Goal: Information Seeking & Learning: Learn about a topic

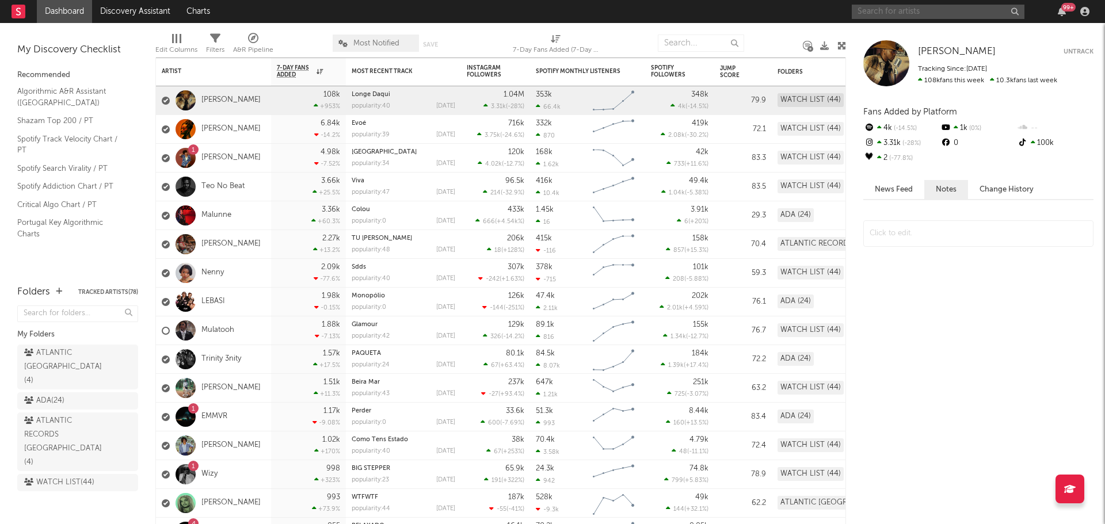
click at [952, 8] on input "text" at bounding box center [938, 12] width 173 height 14
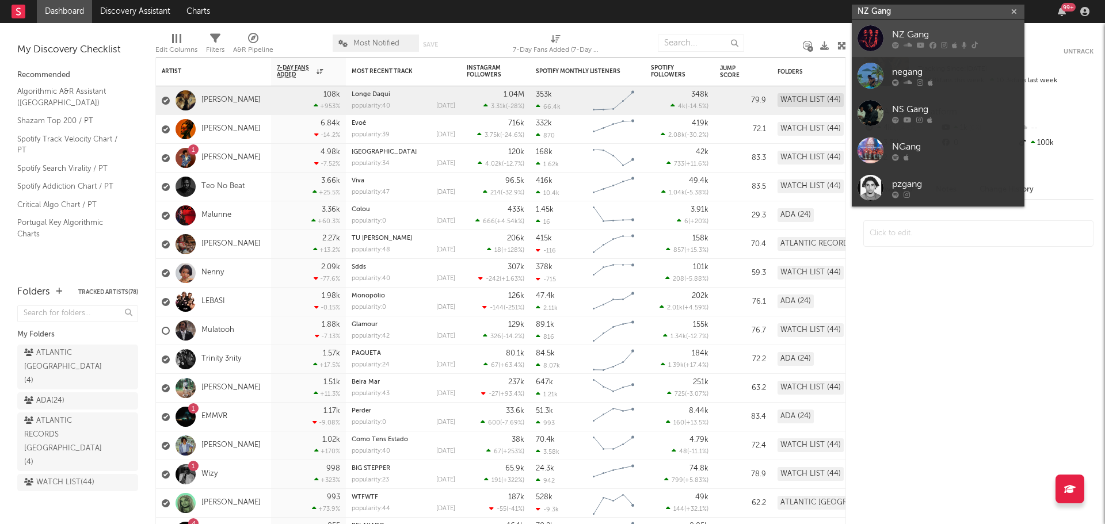
type input "NZ Gang"
click at [935, 45] on icon at bounding box center [932, 44] width 7 height 7
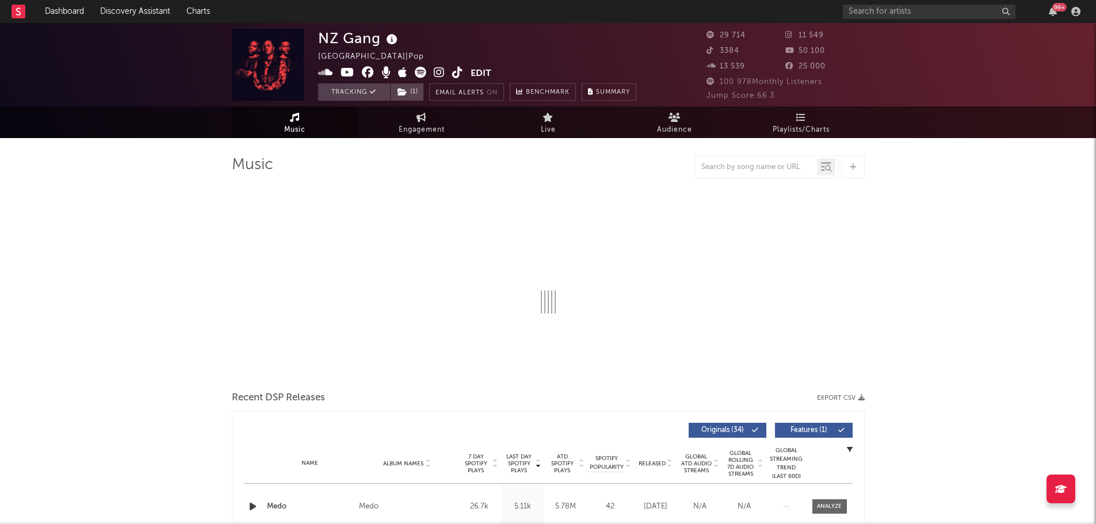
select select "6m"
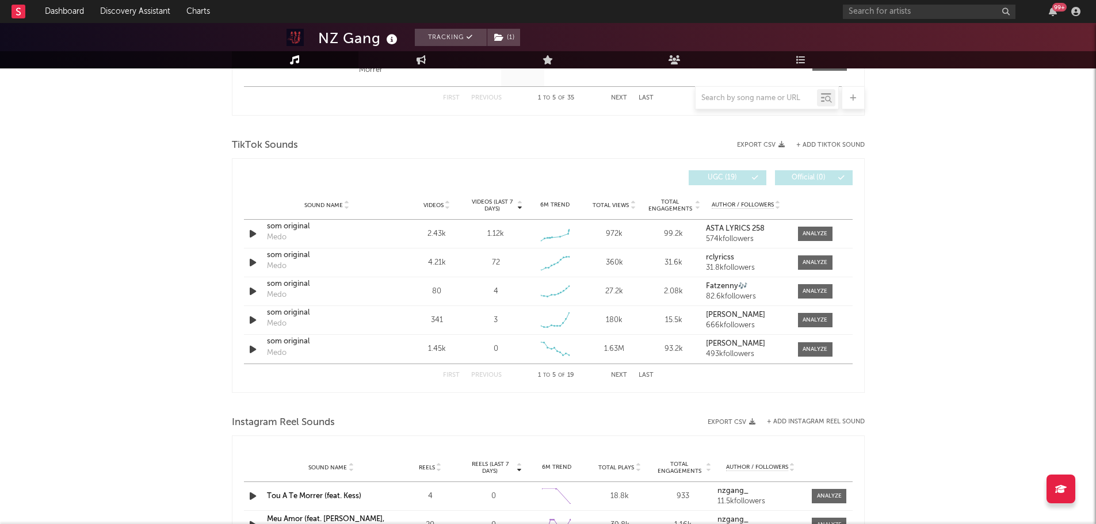
scroll to position [727, 0]
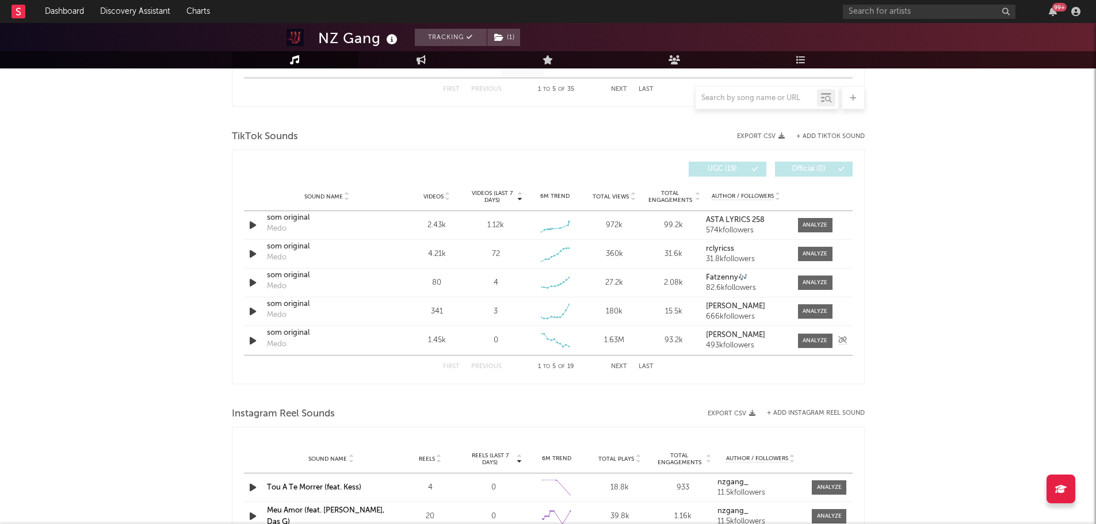
click at [523, 345] on div "Videos (last 7 days) 0" at bounding box center [495, 341] width 59 height 12
click at [741, 304] on strong "Délcio Saimon Bernardo" at bounding box center [735, 306] width 59 height 7
click at [726, 220] on strong "ASTA LYRICS 258" at bounding box center [735, 219] width 59 height 7
click at [820, 230] on span at bounding box center [815, 225] width 35 height 14
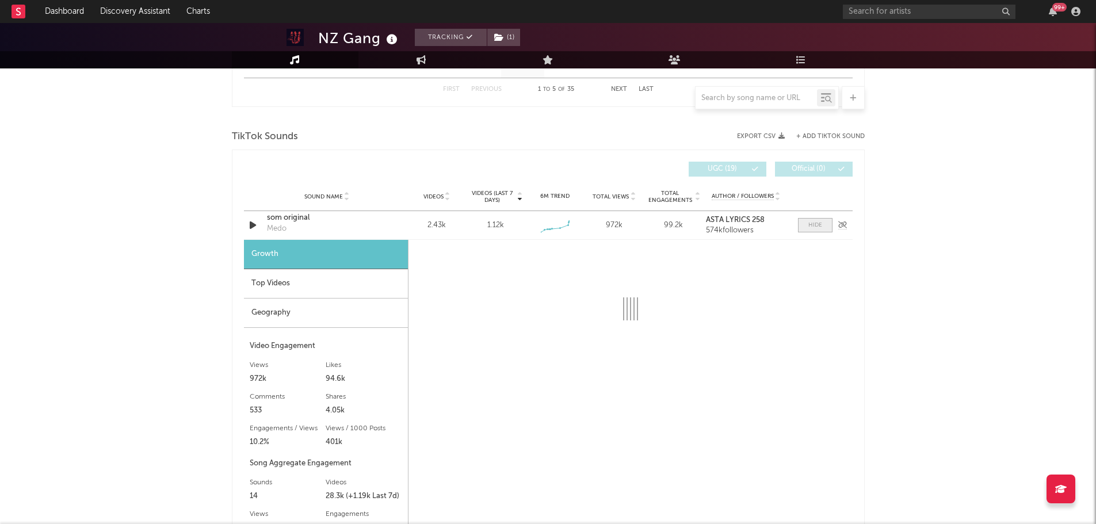
select select "1w"
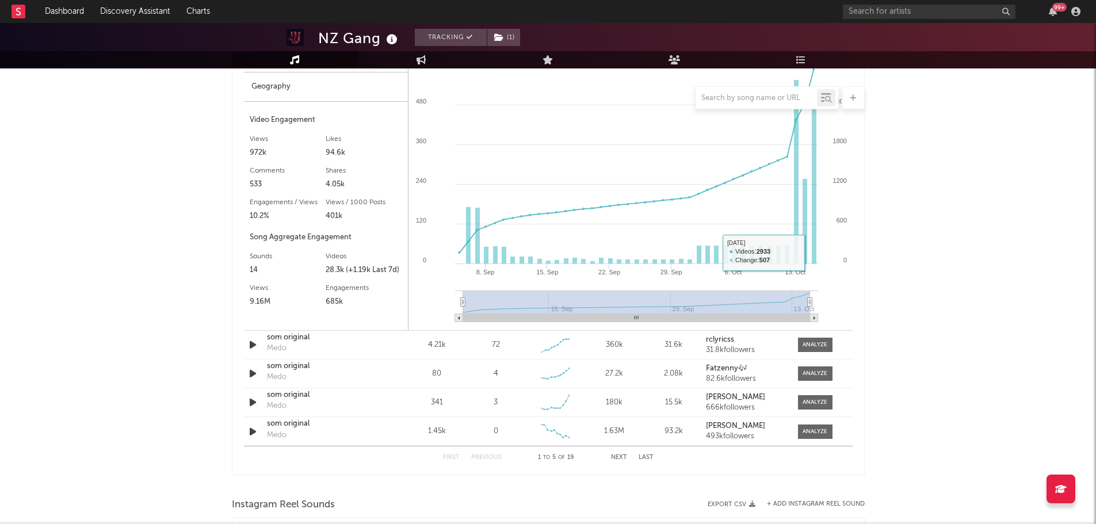
scroll to position [955, 0]
click at [821, 399] on div at bounding box center [815, 401] width 25 height 9
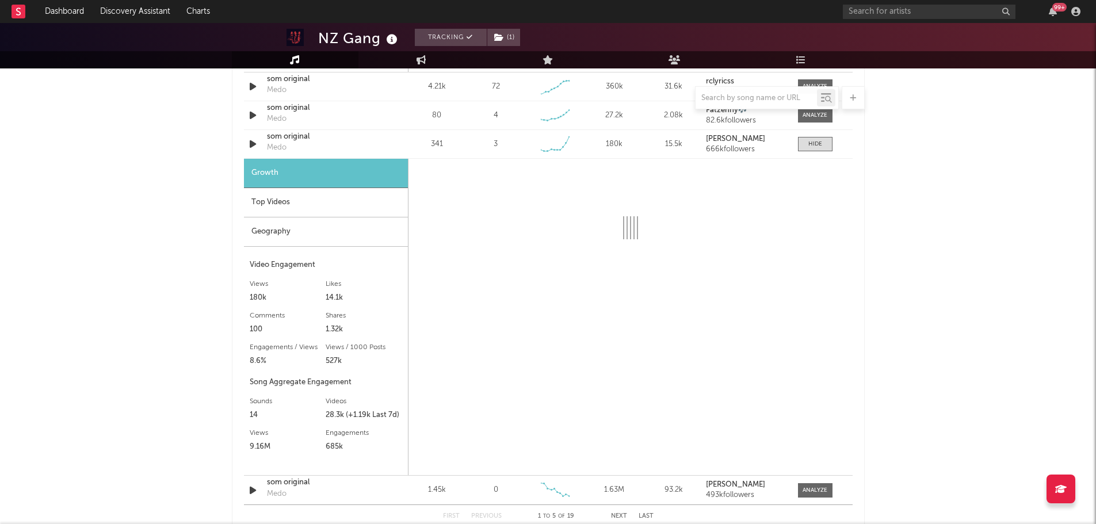
scroll to position [1236, 0]
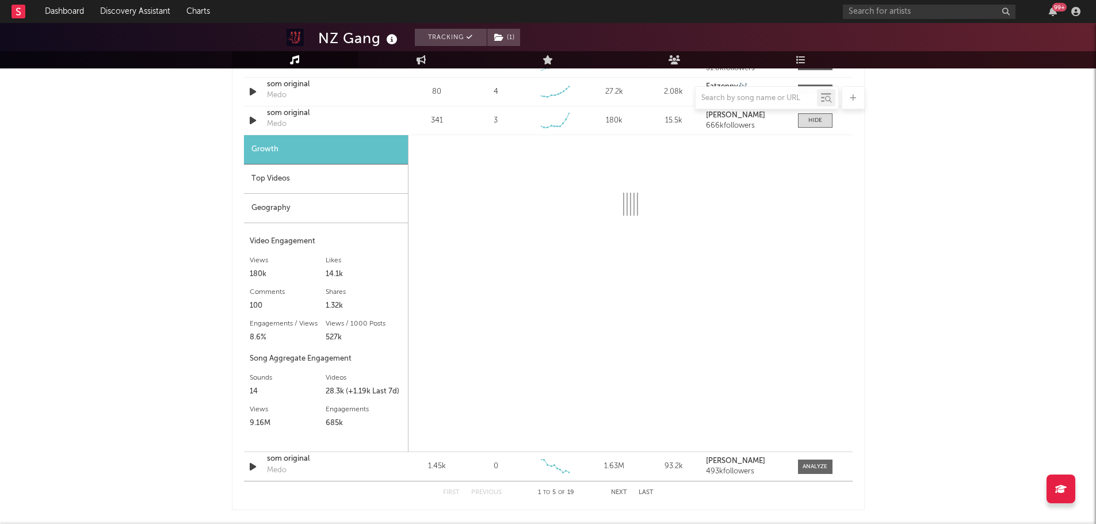
select select "6m"
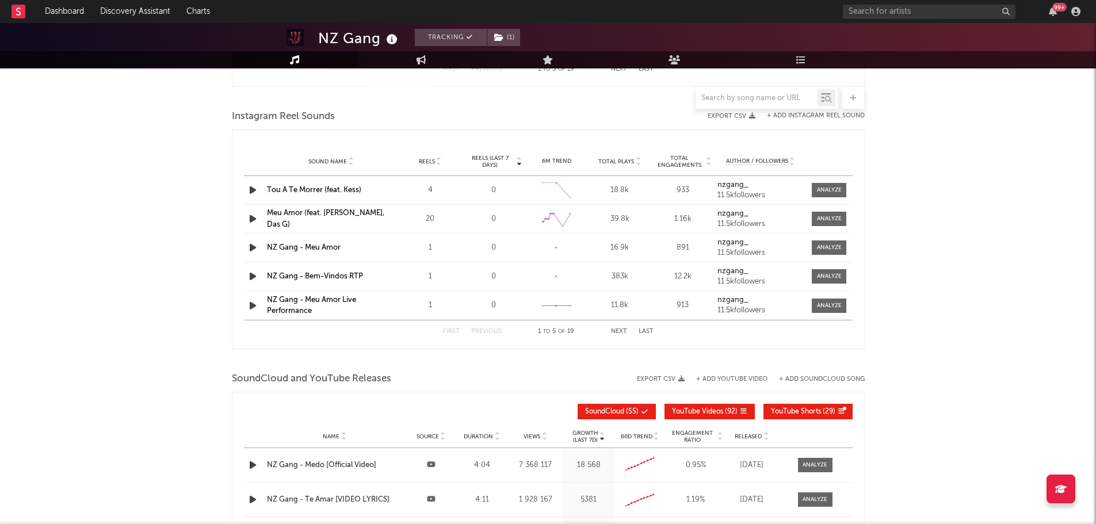
scroll to position [1664, 0]
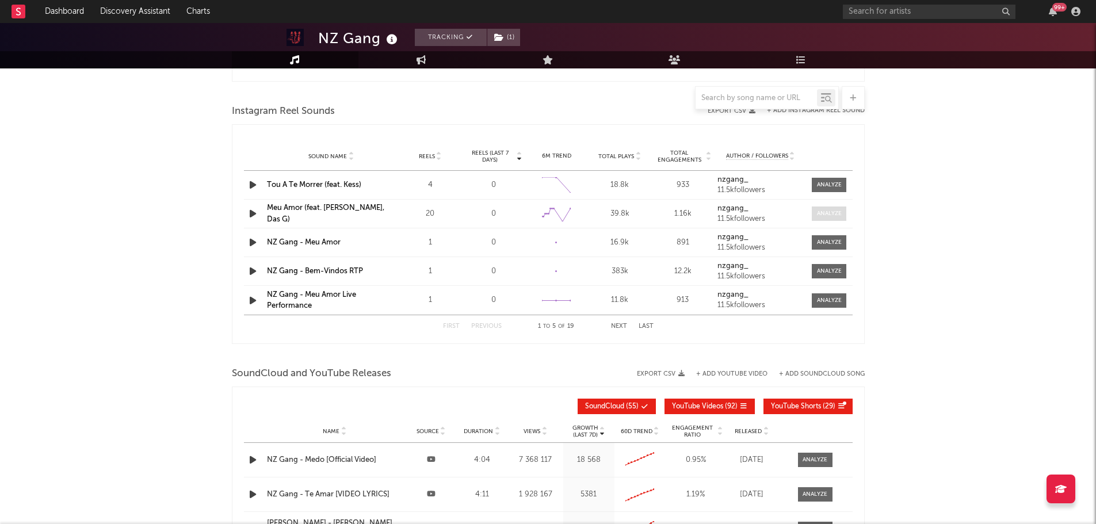
click at [837, 212] on div at bounding box center [829, 213] width 25 height 9
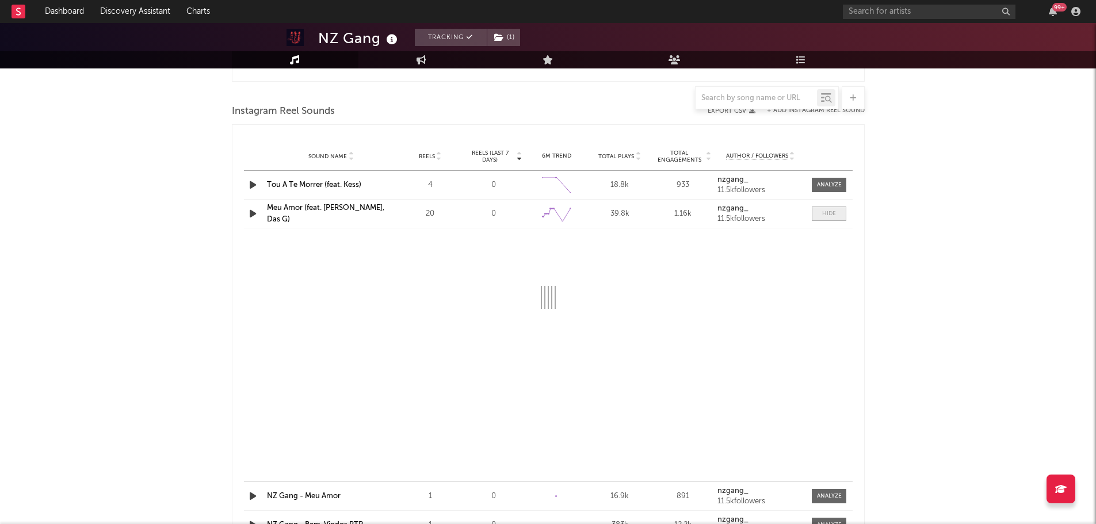
select select "6m"
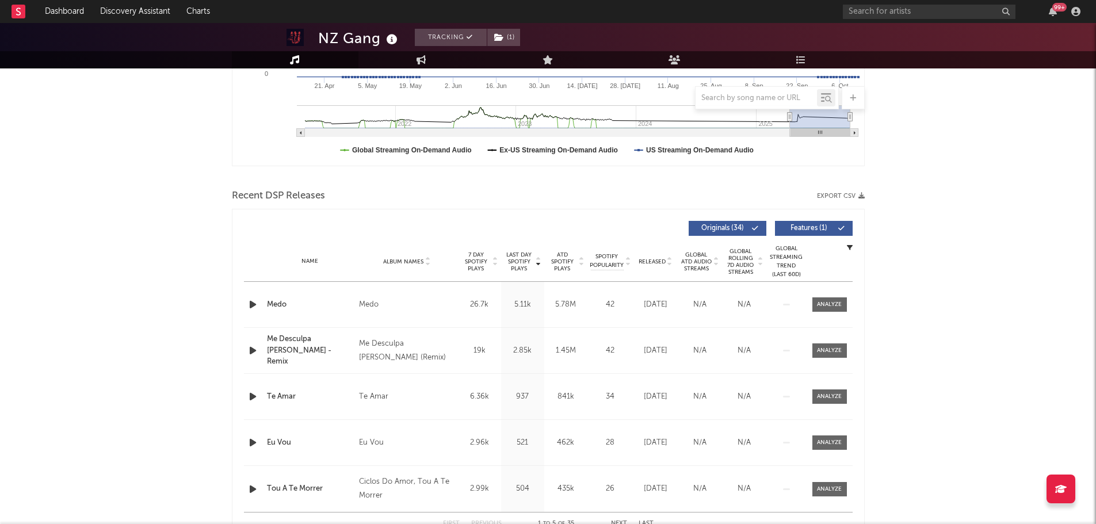
scroll to position [292, 0]
click at [829, 308] on div at bounding box center [829, 305] width 25 height 9
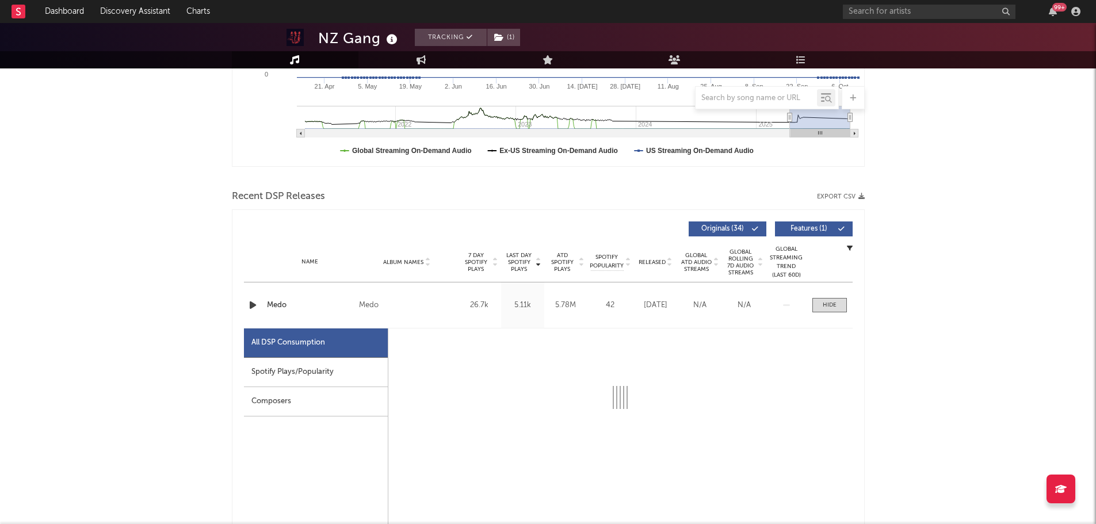
select select "6m"
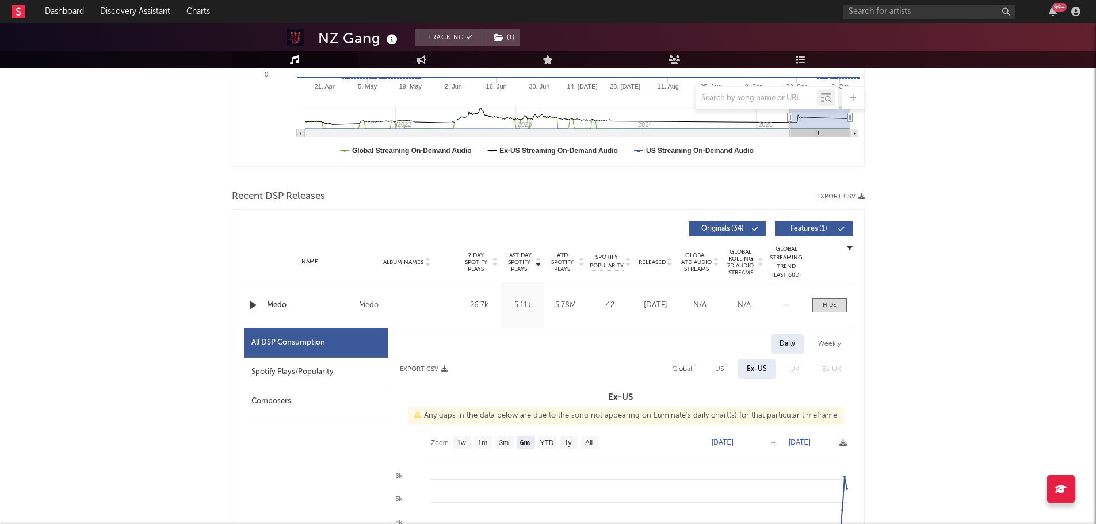
click at [340, 379] on div "Spotify Plays/Popularity" at bounding box center [316, 372] width 144 height 29
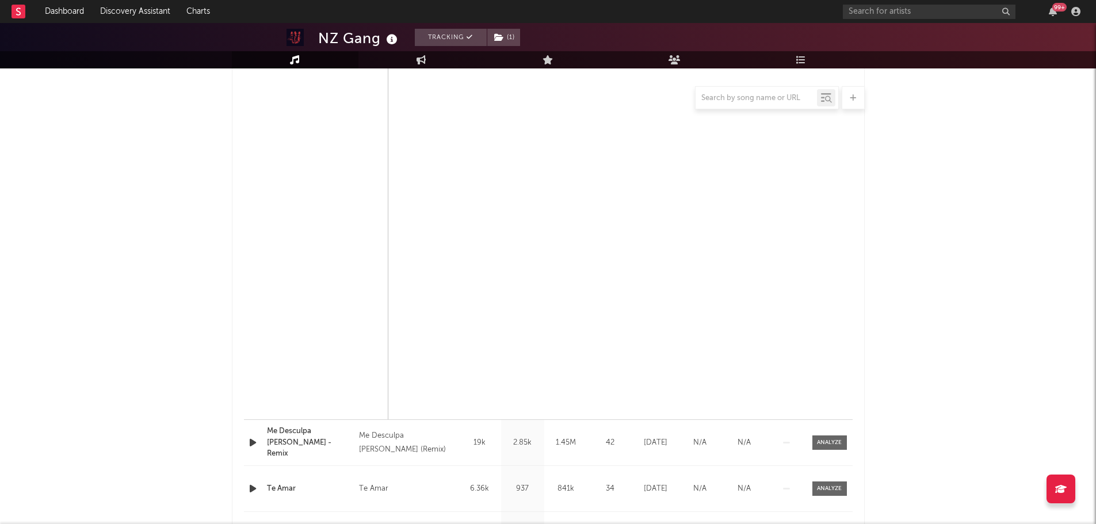
scroll to position [749, 0]
select select "6m"
select select "1w"
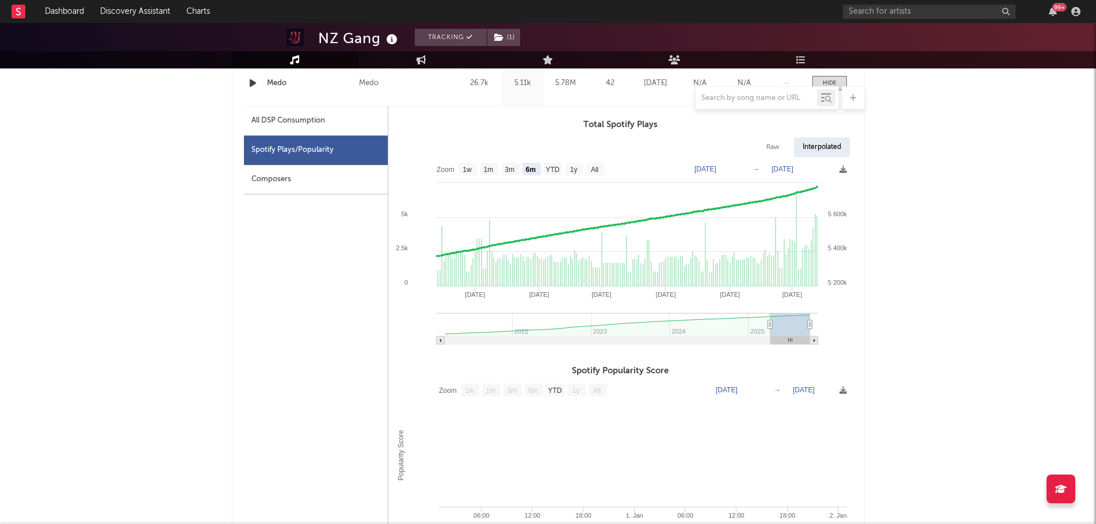
scroll to position [483, 0]
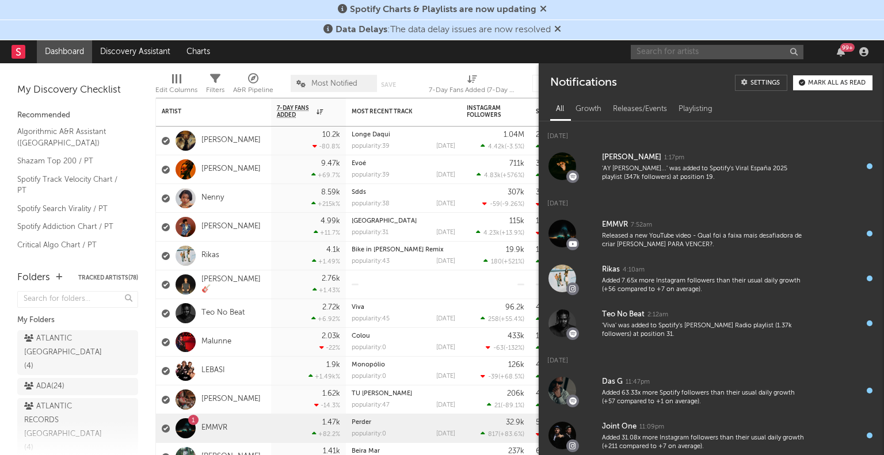
click at [665, 45] on input "text" at bounding box center [717, 52] width 173 height 14
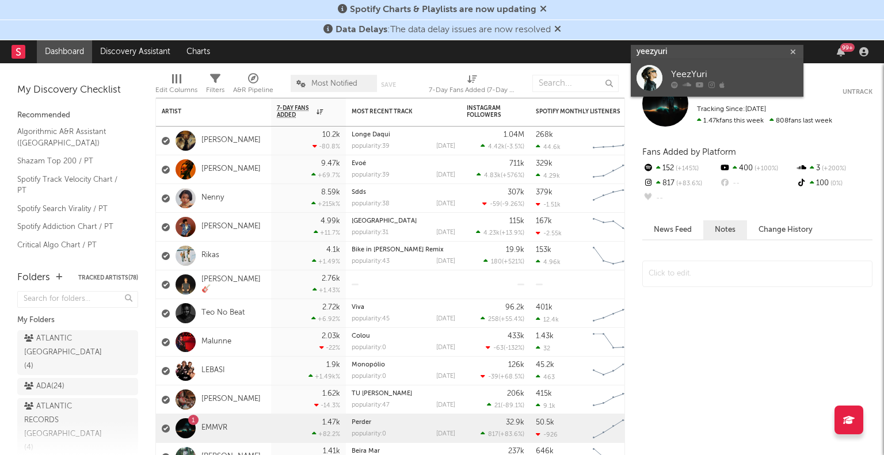
type input "yeezyuri"
click at [718, 90] on link "YeezYuri" at bounding box center [717, 77] width 173 height 37
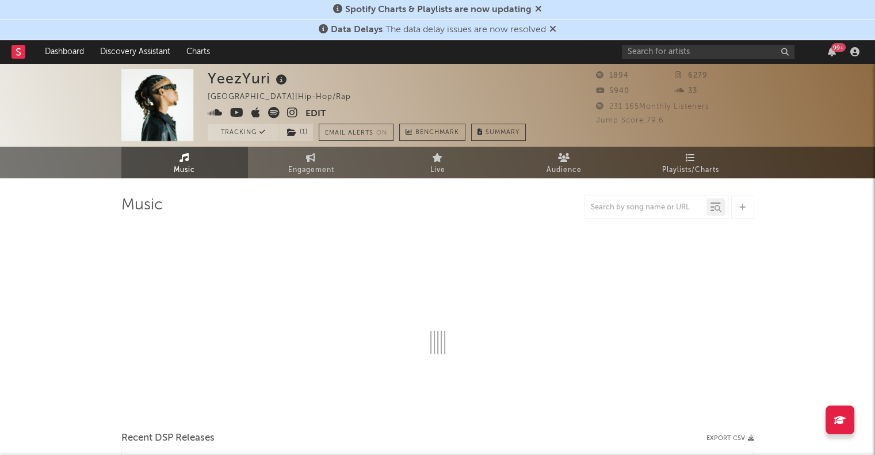
select select "1w"
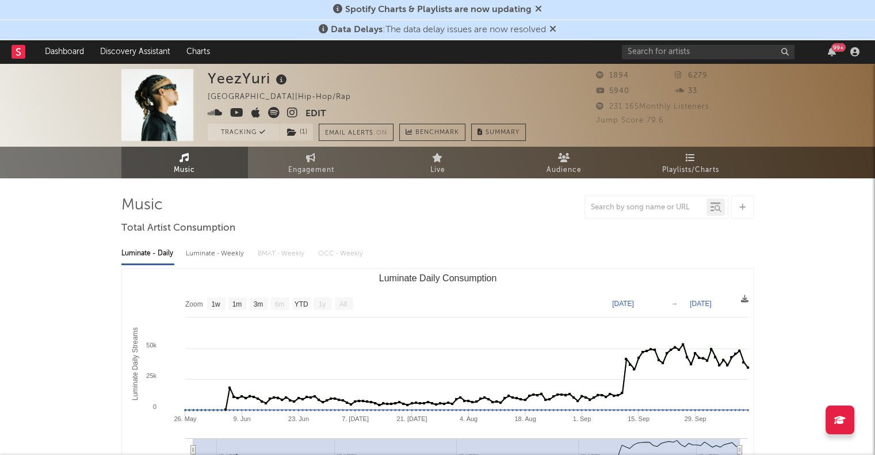
click at [556, 29] on icon at bounding box center [553, 28] width 7 height 9
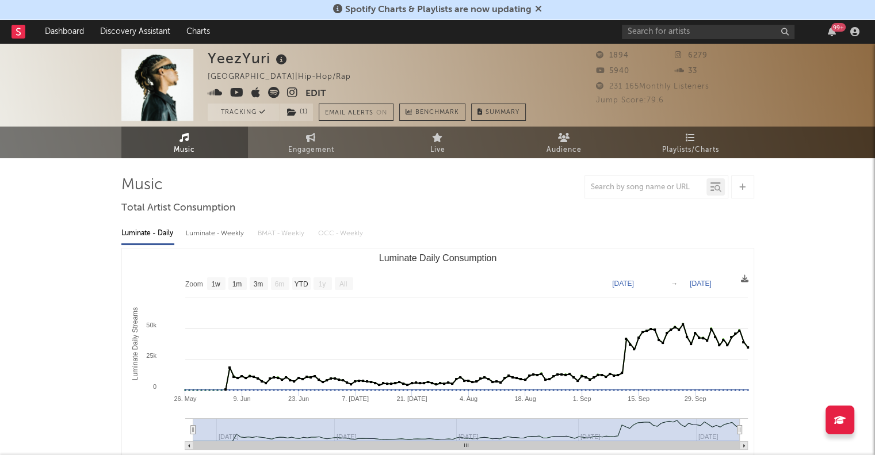
click at [535, 8] on icon at bounding box center [538, 8] width 7 height 9
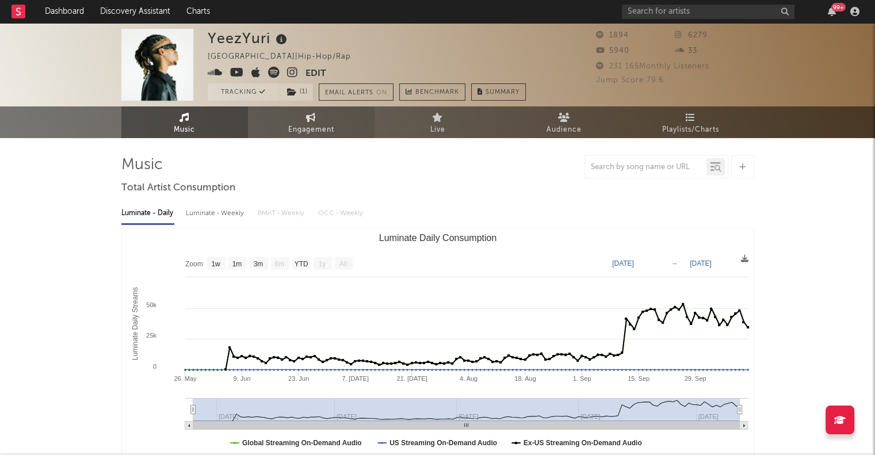
click at [302, 131] on span "Engagement" at bounding box center [311, 130] width 46 height 14
select select "1w"
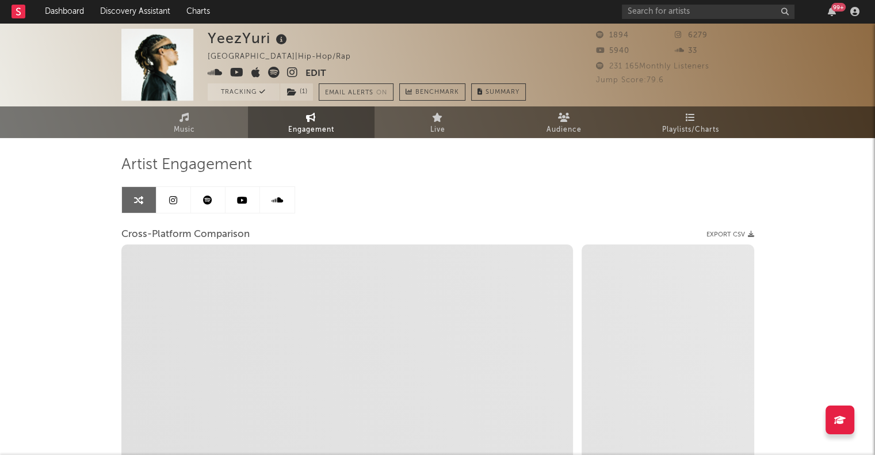
click at [211, 196] on icon at bounding box center [207, 200] width 9 height 9
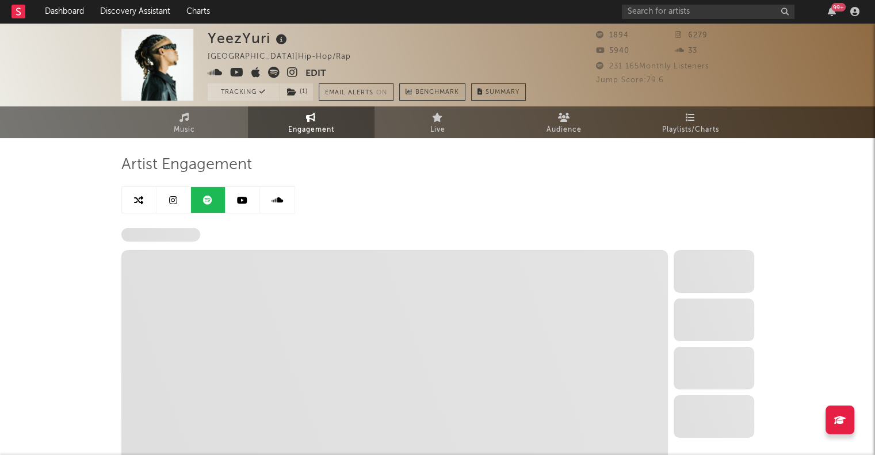
select select "6m"
select select "1w"
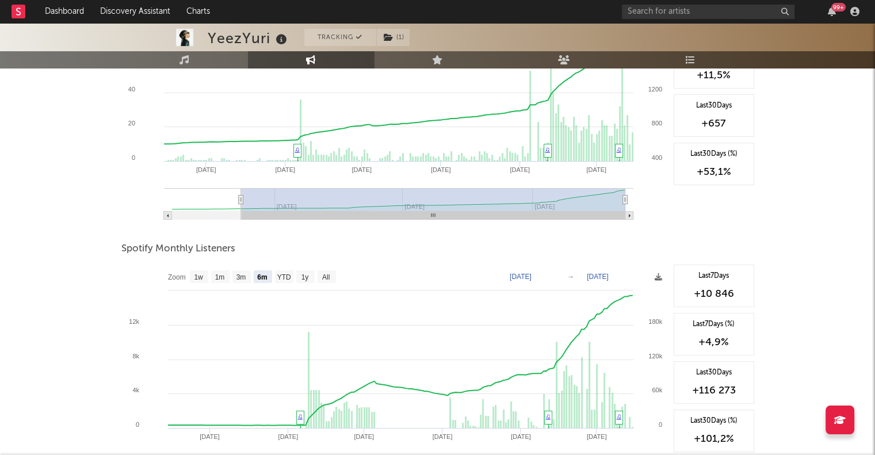
scroll to position [324, 0]
